Goal: Task Accomplishment & Management: Manage account settings

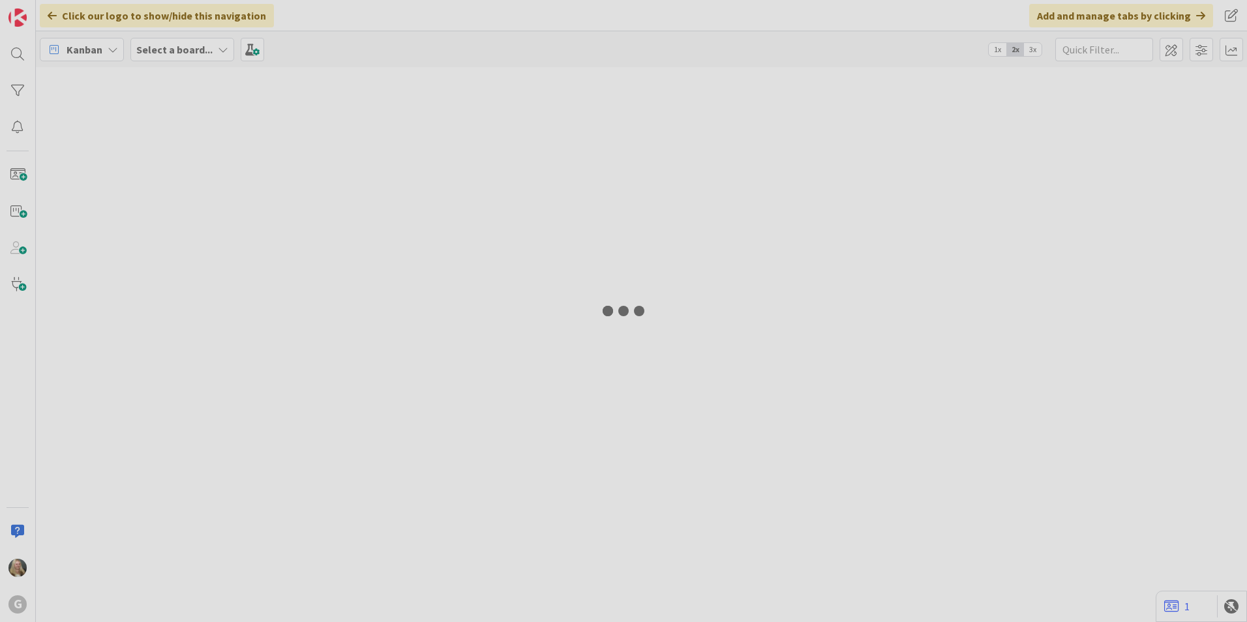
type input "[PERSON_NAME]"
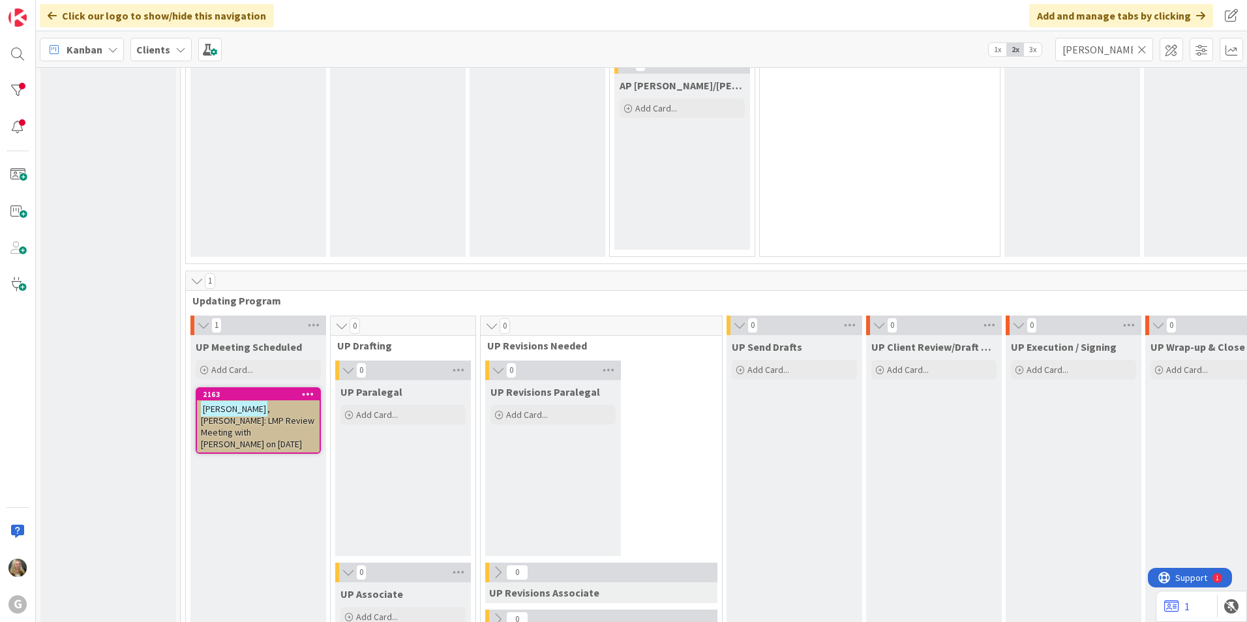
scroll to position [1695, 0]
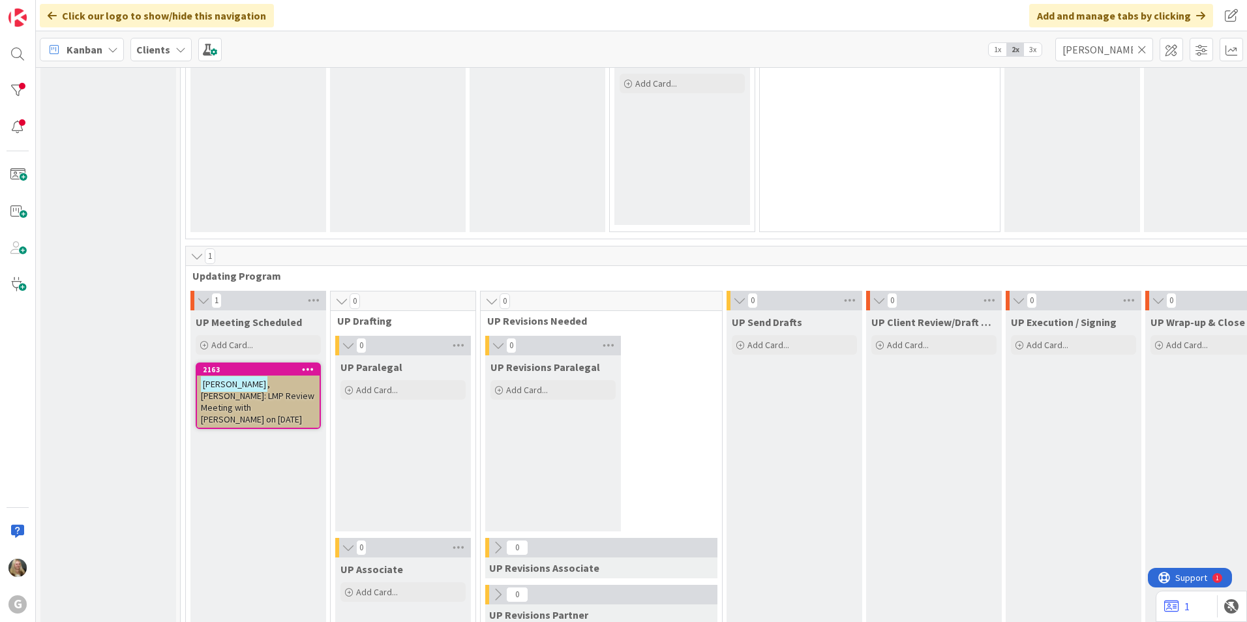
click at [258, 398] on span ", Fred: LMP Review Meeting with Joel on 9/11/25" at bounding box center [257, 401] width 113 height 47
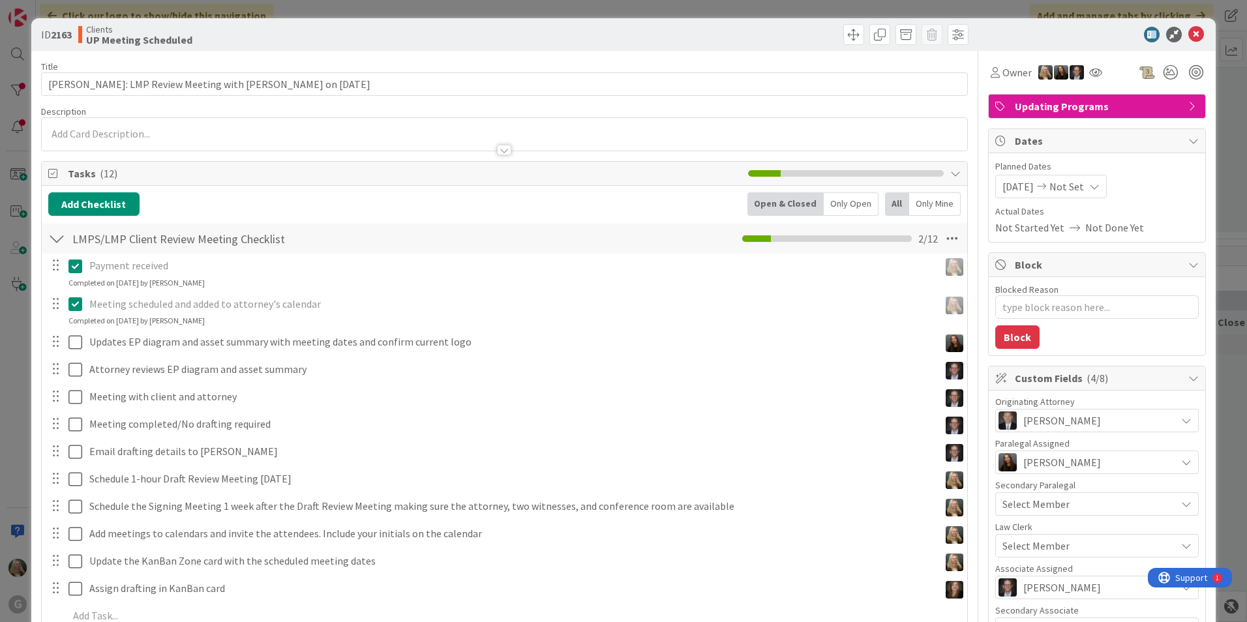
type textarea "x"
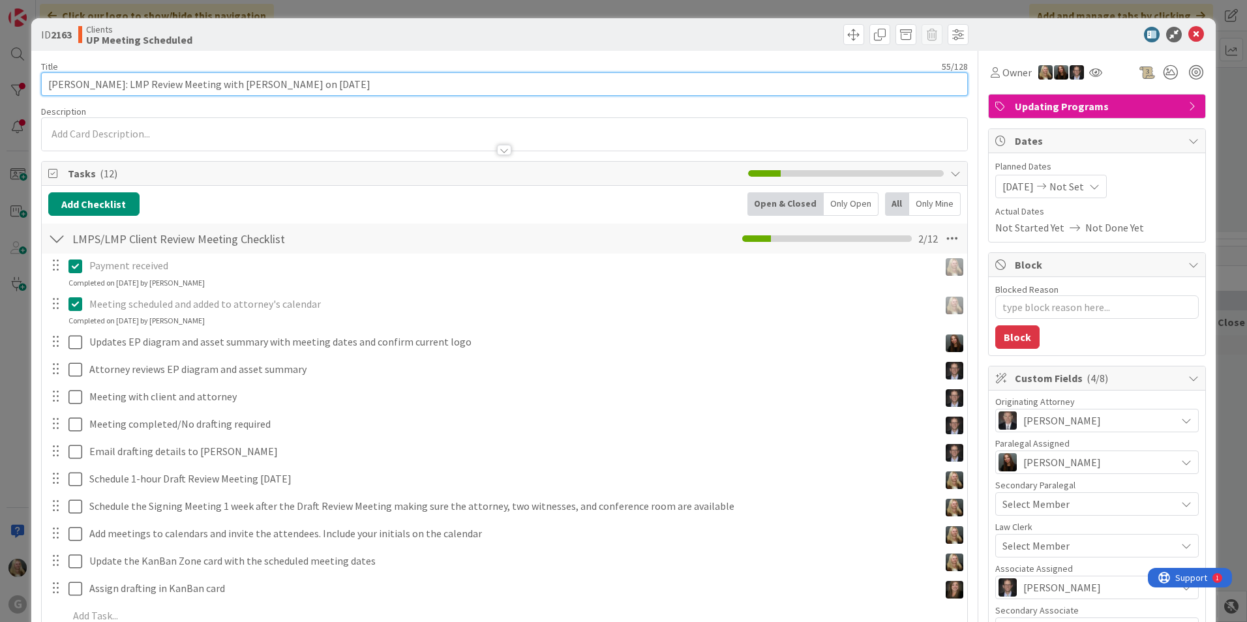
click at [311, 76] on input "Bruderly, Fred: LMP Review Meeting with Joel on 9/11/25" at bounding box center [504, 83] width 927 height 23
type input "Bruderly, Fred: LMP Review Meeting with Joel on 9/11/25; Signing"
type textarea "x"
type input "Bruderly, Fred: LMP Review Meeting with Joel on 9/11/25; Signing 10"
type textarea "x"
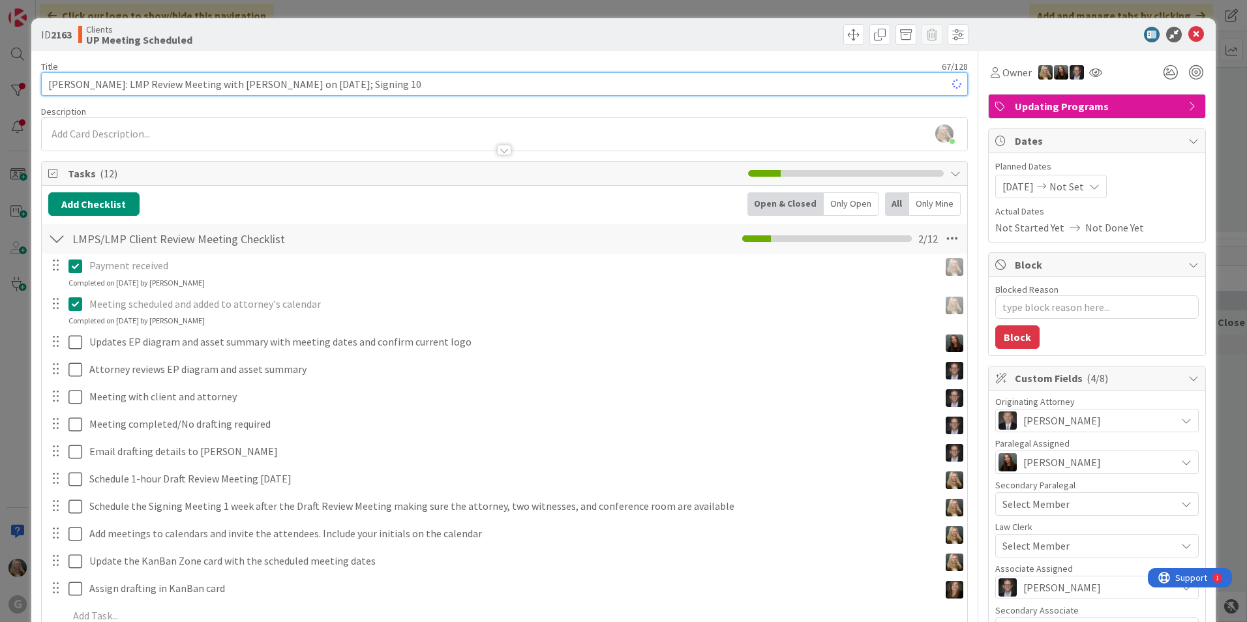
type input "Bruderly, Fred: LMP Review Meeting with Joel on 9/11/25; Signing 10/"
type textarea "x"
type input "Bruderly, Fred: LMP Review Meeting with Joel on 9/11/25; Signing 10/9"
type textarea "x"
type input "Bruderly, Fred: LMP Review Meeting with Joel on 9/11/25; Signing 10/9"
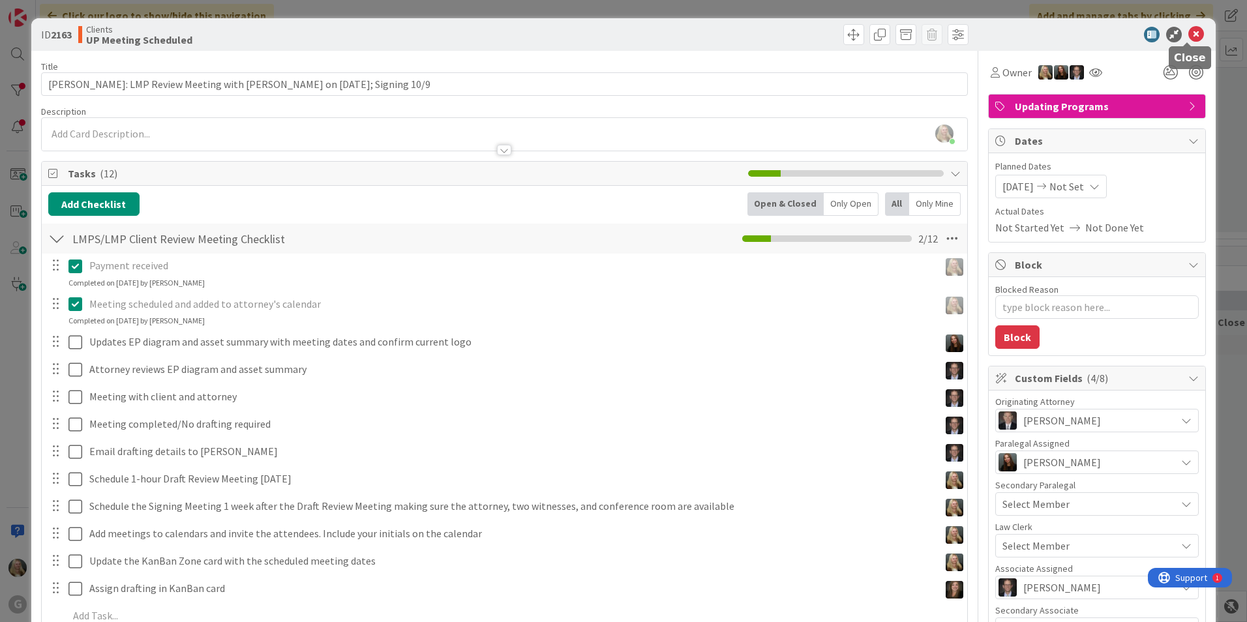
click at [1188, 31] on icon at bounding box center [1196, 35] width 16 height 16
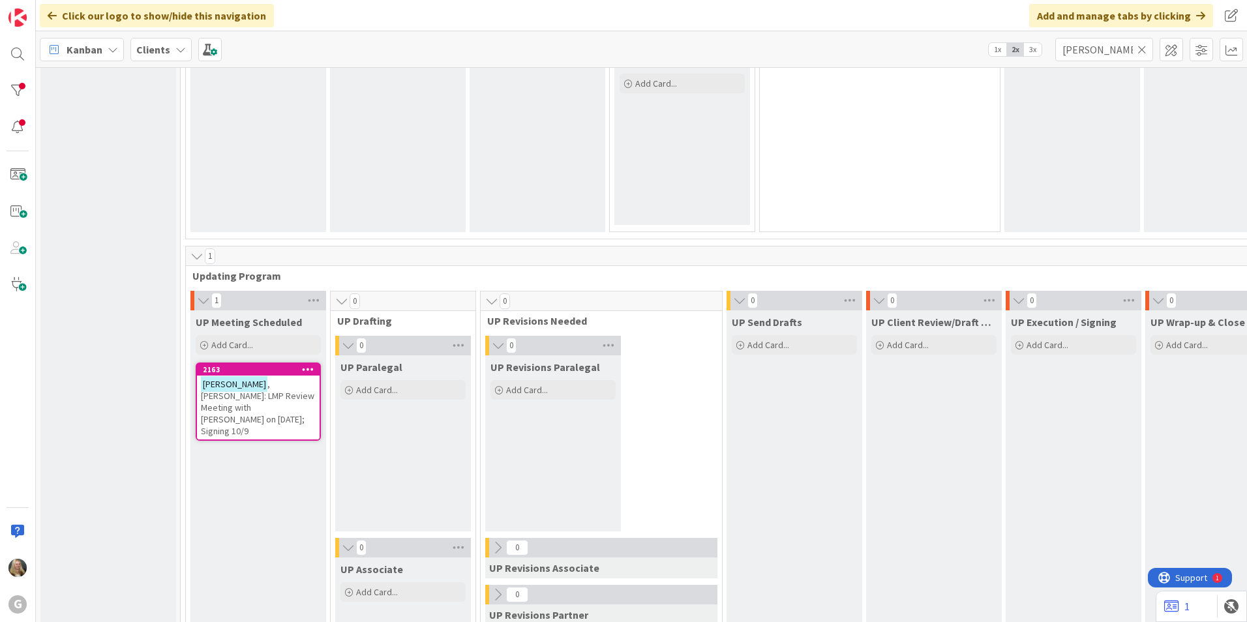
click at [286, 381] on span ", Fred: LMP Review Meeting with Joel on 9/11/25; Signing 10/9" at bounding box center [257, 407] width 113 height 59
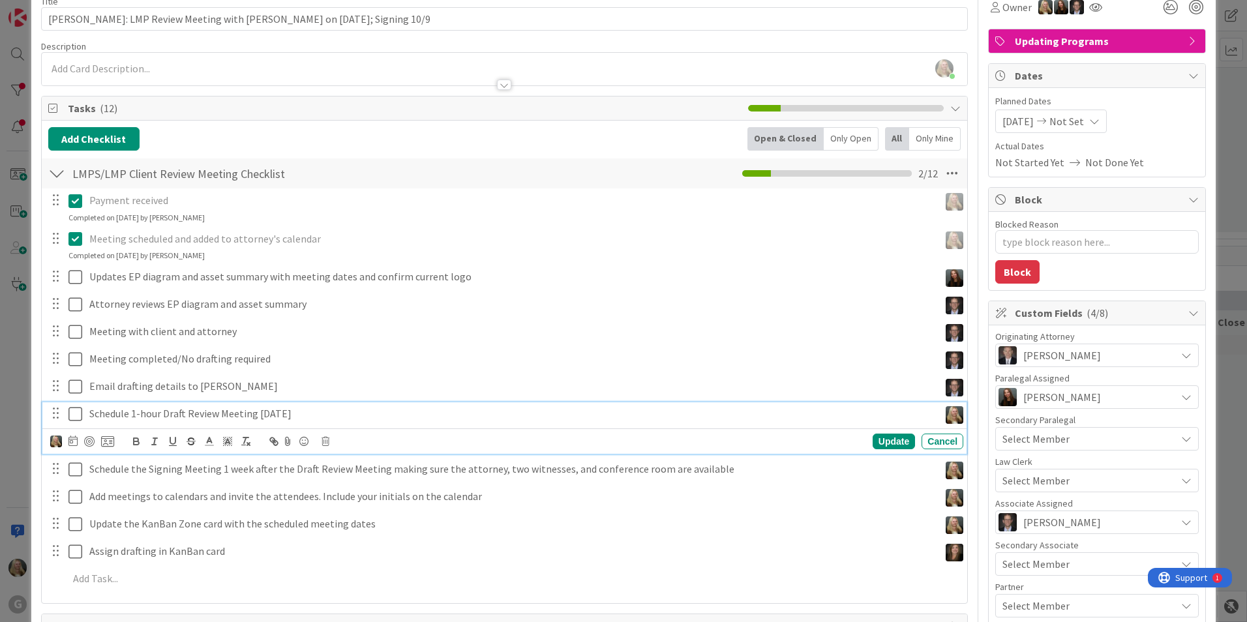
click at [117, 413] on p "Schedule 1-hour Draft Review Meeting 3 weeks later" at bounding box center [511, 413] width 844 height 15
click at [329, 439] on icon at bounding box center [325, 441] width 8 height 9
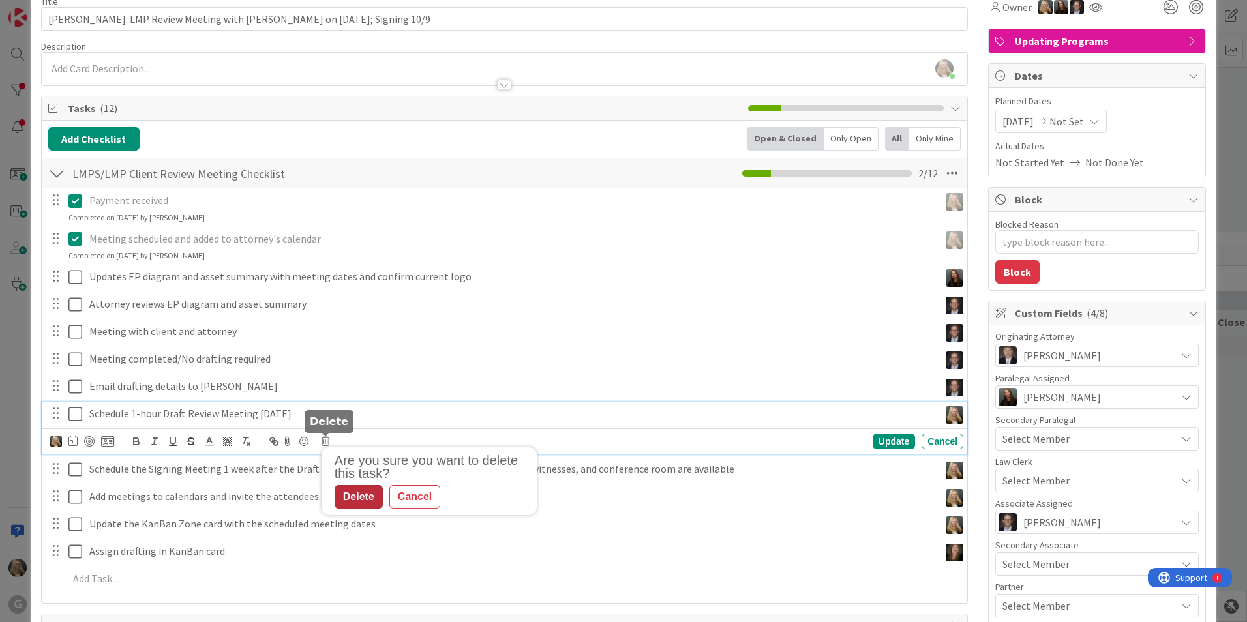
click at [351, 488] on div "Delete" at bounding box center [358, 496] width 48 height 23
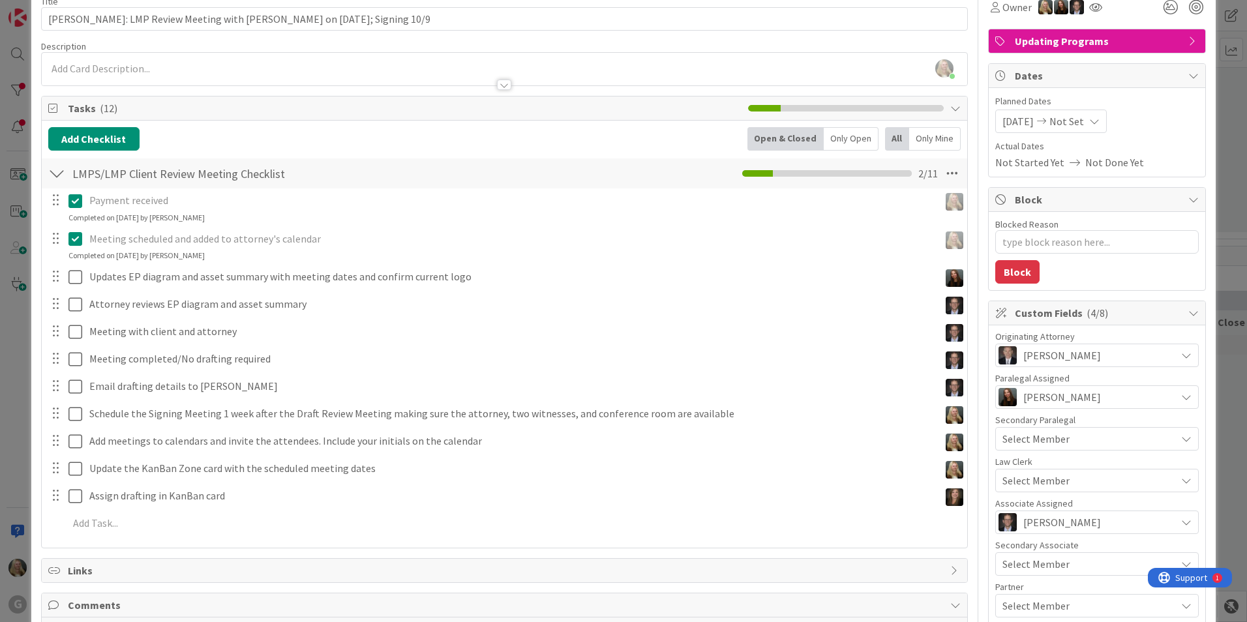
type textarea "x"
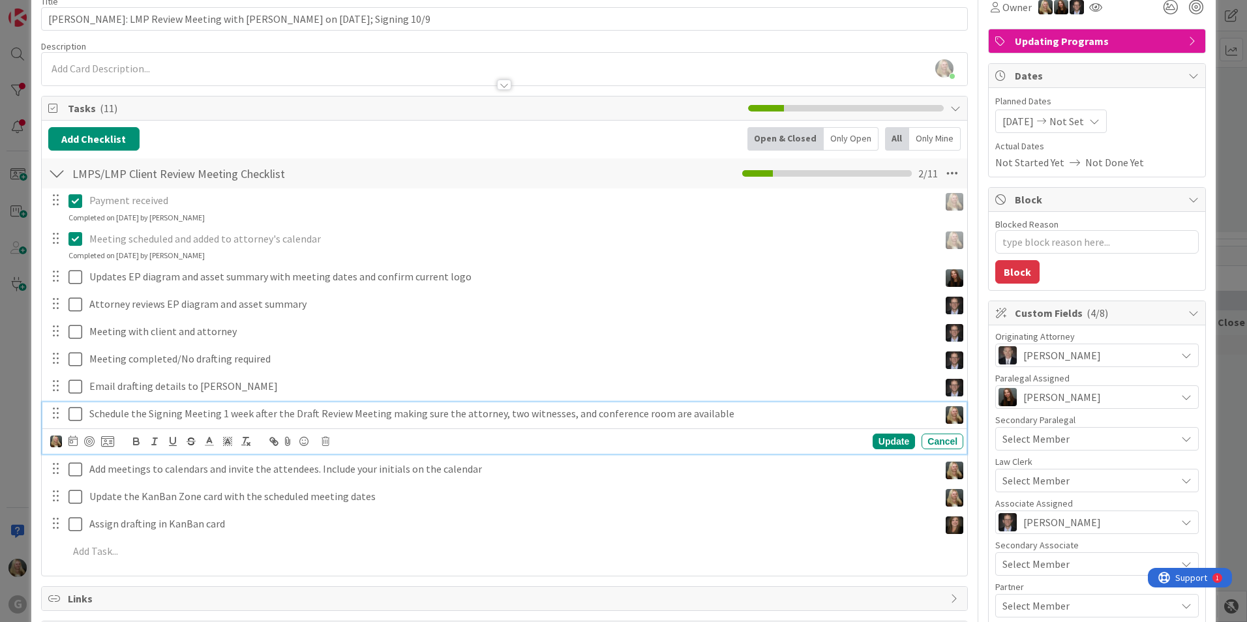
click at [196, 419] on p "Schedule the Signing Meeting 1 week after the Draft Review Meeting making sure …" at bounding box center [511, 413] width 844 height 15
click at [72, 442] on icon at bounding box center [72, 441] width 9 height 10
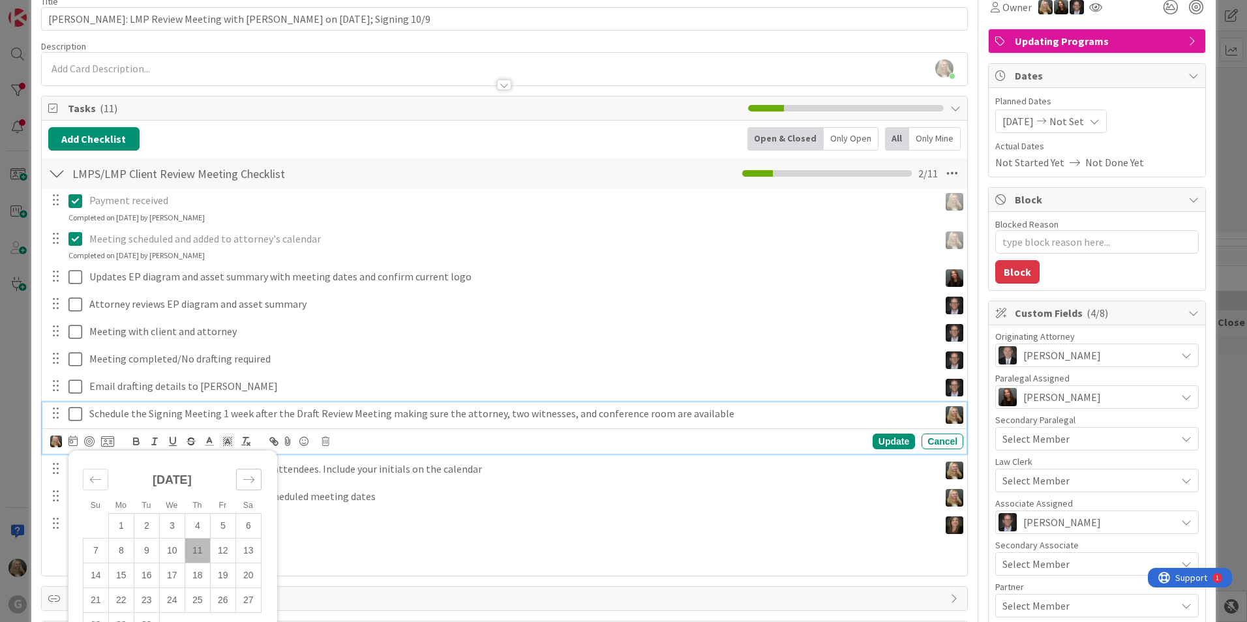
click at [241, 474] on div "Move forward to switch to the next month." at bounding box center [248, 480] width 25 height 22
click at [192, 551] on td "9" at bounding box center [197, 551] width 25 height 25
type input "10/09/2025"
click at [78, 412] on icon at bounding box center [75, 414] width 14 height 16
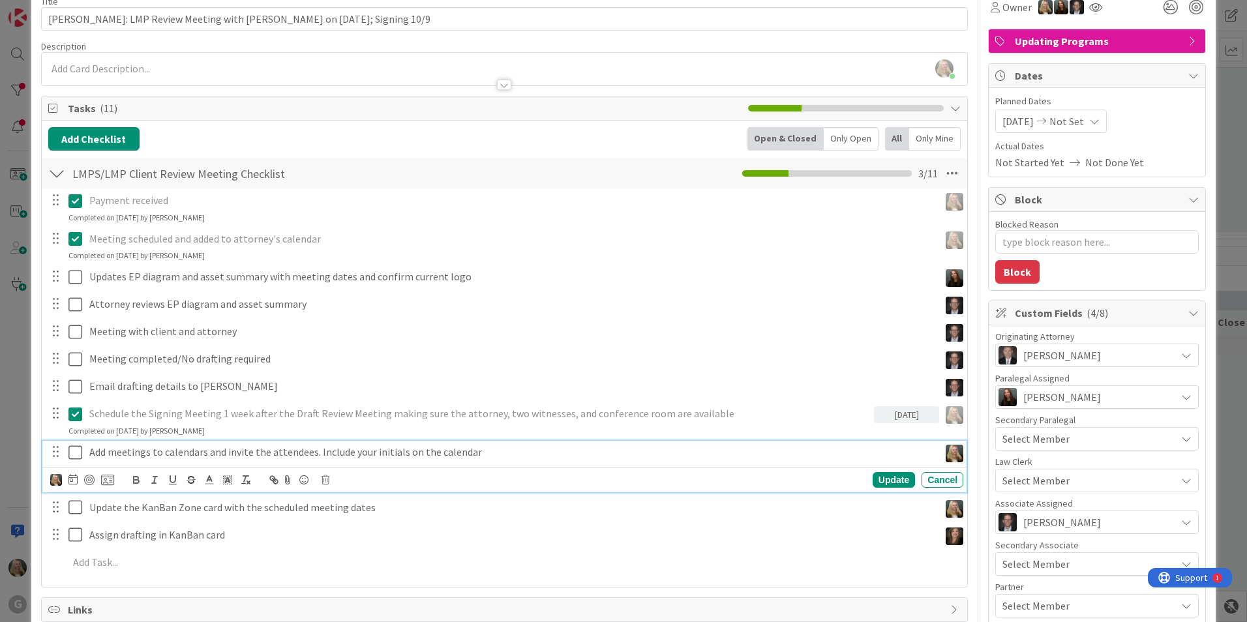
click at [132, 454] on p "Add meetings to calendars and invite the attendees. Include your initials on th…" at bounding box center [511, 452] width 844 height 15
click at [74, 451] on icon at bounding box center [75, 453] width 14 height 16
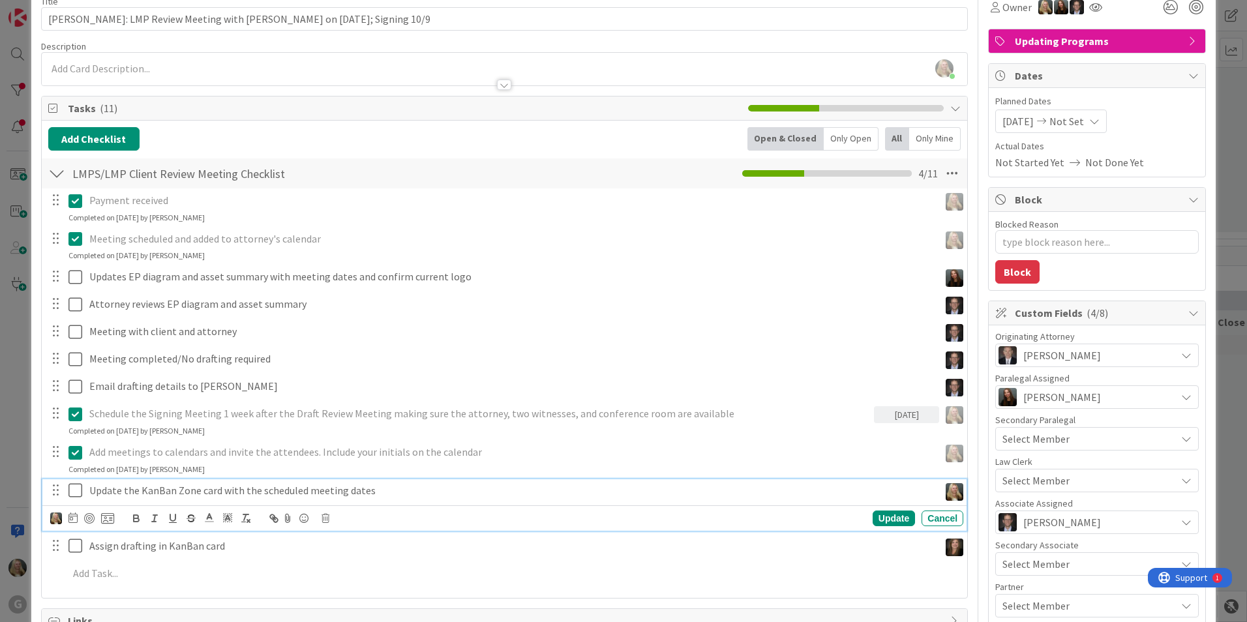
click at [78, 490] on icon at bounding box center [75, 491] width 14 height 16
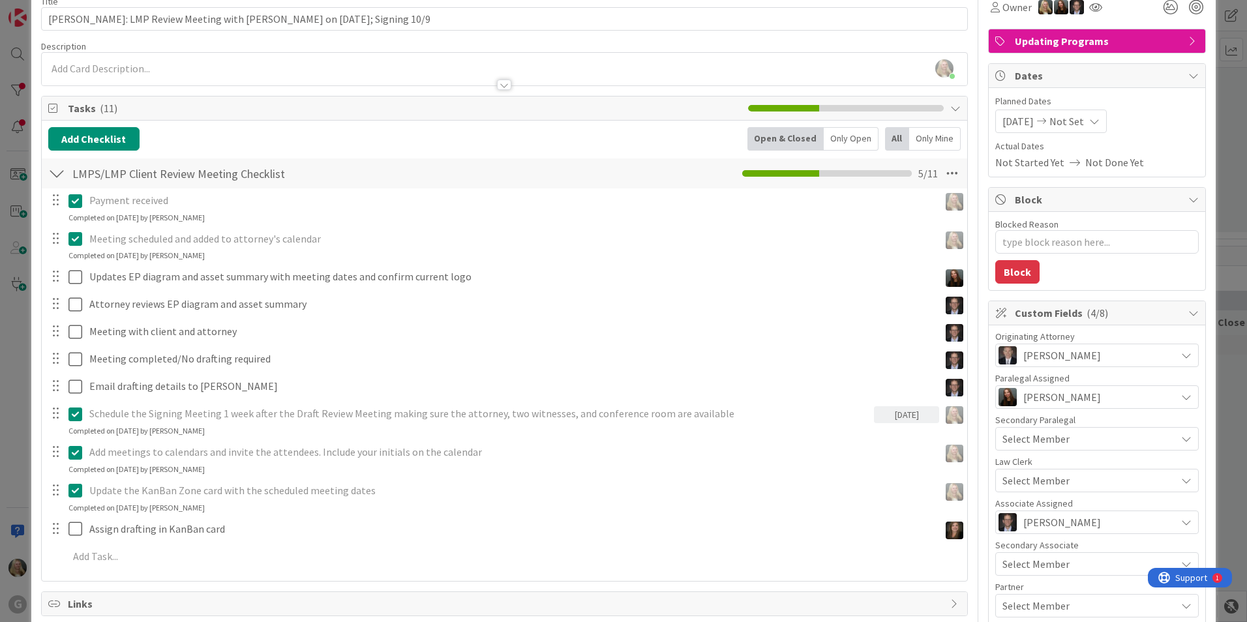
type textarea "x"
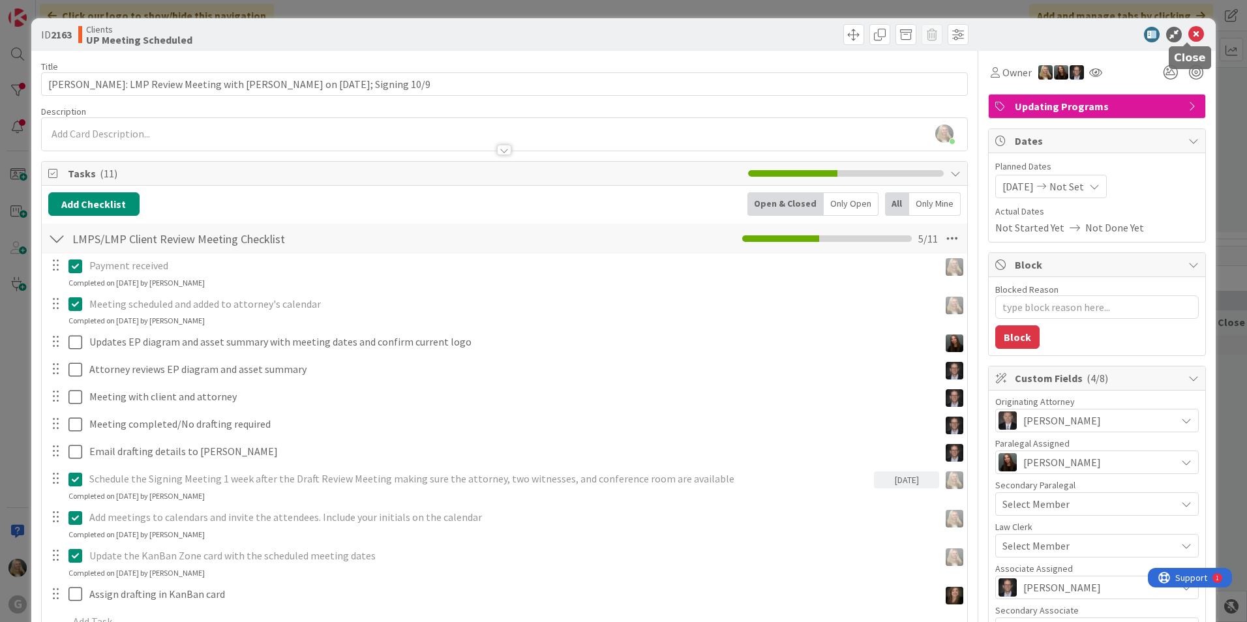
click at [1188, 34] on icon at bounding box center [1196, 35] width 16 height 16
